Goal: Transaction & Acquisition: Purchase product/service

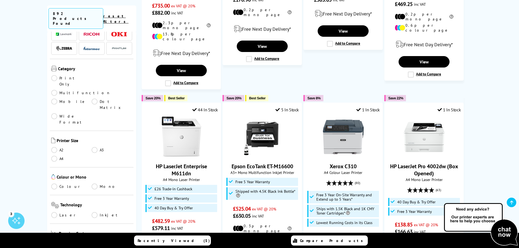
scroll to position [55, 0]
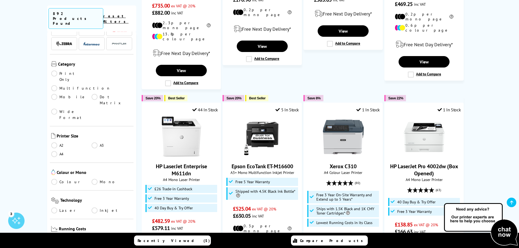
click at [56, 151] on link "A4" at bounding box center [71, 154] width 41 height 6
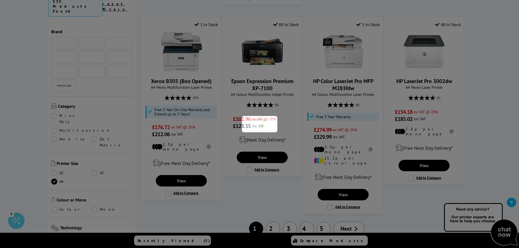
scroll to position [55, 0]
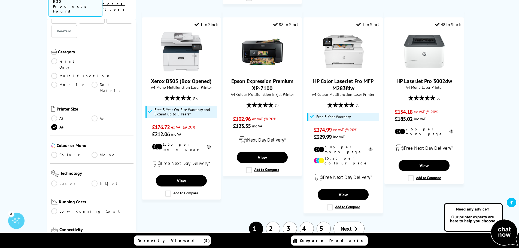
click at [55, 181] on link "Laser" at bounding box center [71, 184] width 41 height 6
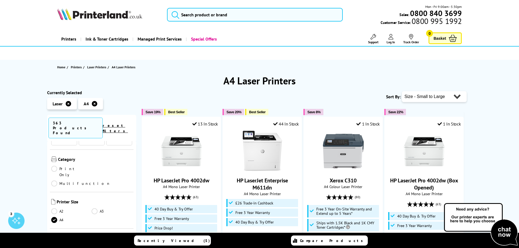
click at [458, 94] on select "Popularity Rating Price - Low to High Price - High to Low Running Costs - Low t…" at bounding box center [434, 96] width 65 height 11
select select "Price Ascending"
click at [402, 91] on select "Popularity Rating Price - Low to High Price - High to Low Running Costs - Low t…" at bounding box center [434, 96] width 65 height 11
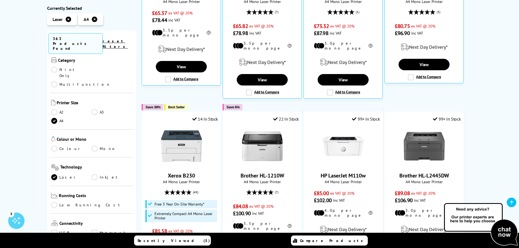
scroll to position [82, 0]
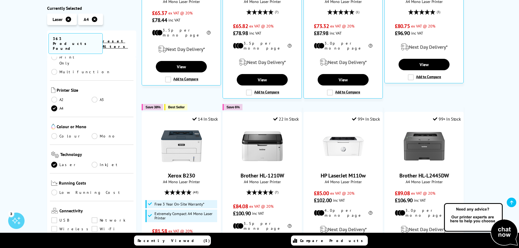
click at [54, 133] on link "Colour" at bounding box center [71, 136] width 41 height 6
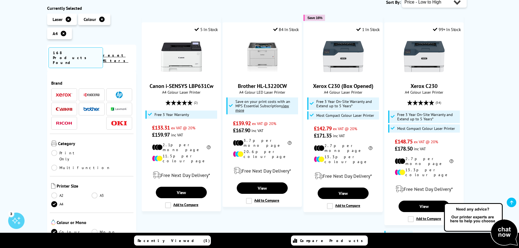
scroll to position [109, 0]
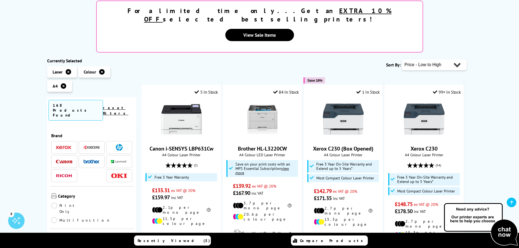
click at [120, 144] on img at bounding box center [119, 147] width 7 height 7
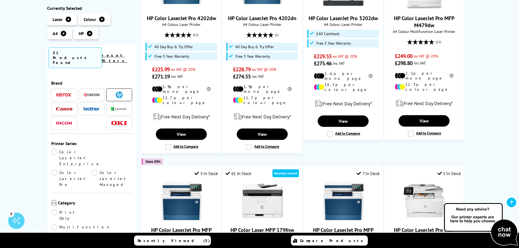
scroll to position [491, 0]
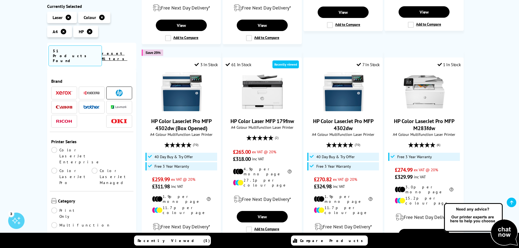
click at [278, 85] on img at bounding box center [262, 91] width 41 height 41
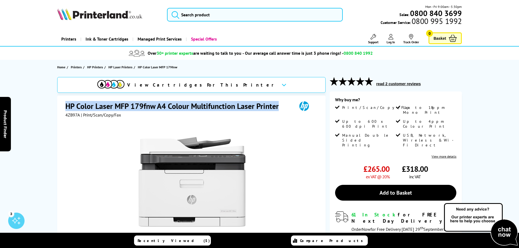
drag, startPoint x: 64, startPoint y: 107, endPoint x: 279, endPoint y: 107, distance: 214.9
click at [279, 107] on div "HP Color Laser MFP 179fnw A4 Colour Multifunction Laser Printer 4ZB97A | Print/…" at bounding box center [191, 213] width 269 height 235
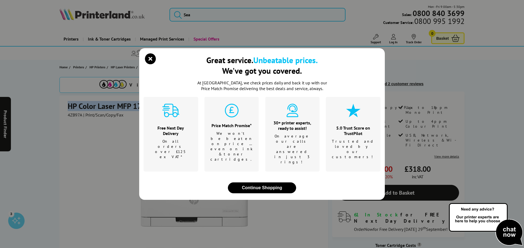
click at [153, 64] on icon "close modal" at bounding box center [150, 58] width 11 height 11
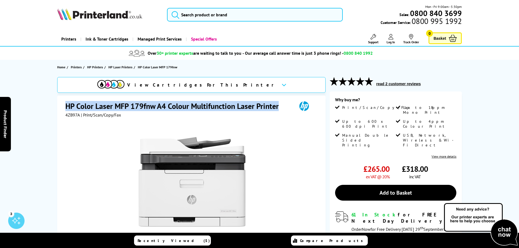
copy h1 "HP Color Laser MFP 179fnw A4 Colour Multifunction Laser Printer"
